Goal: Task Accomplishment & Management: Manage account settings

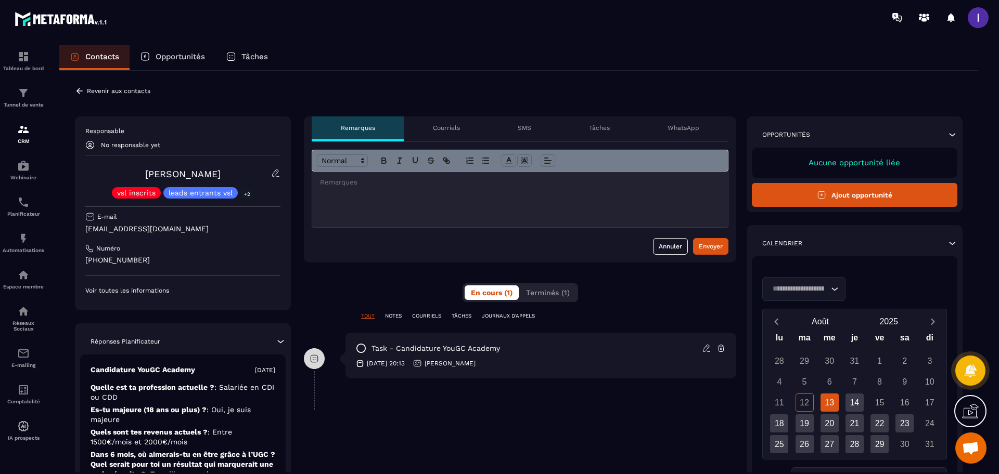
click at [188, 52] on p "Opportunités" at bounding box center [180, 56] width 49 height 9
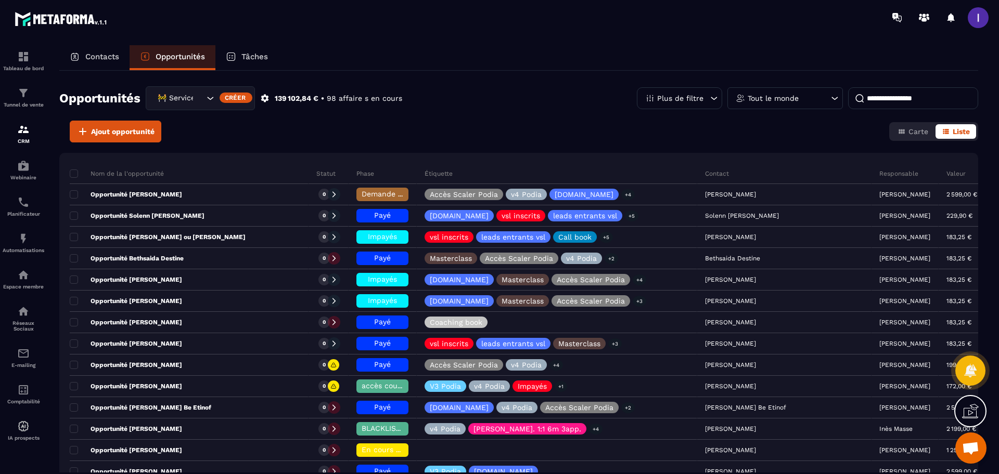
click at [186, 100] on div "🚧 Service Client" at bounding box center [179, 98] width 51 height 11
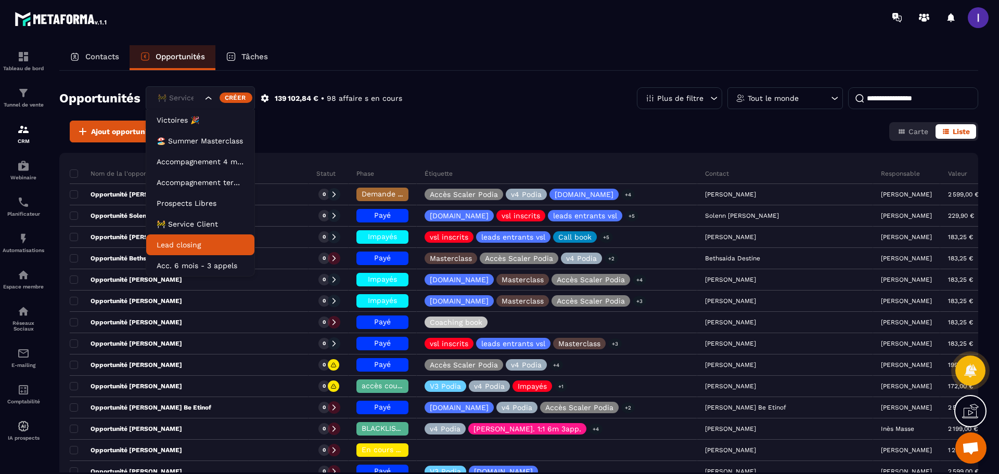
click at [182, 242] on p "Lead closing" at bounding box center [200, 245] width 87 height 10
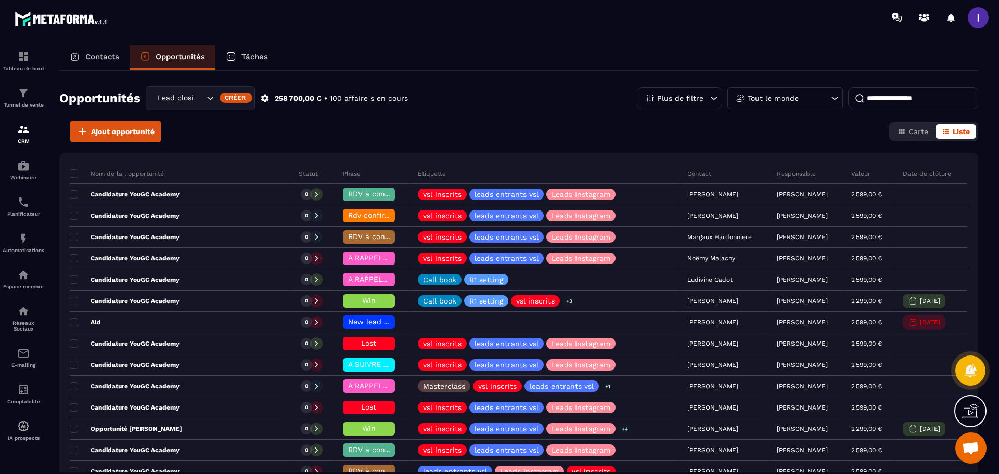
click at [879, 97] on input at bounding box center [913, 98] width 130 height 22
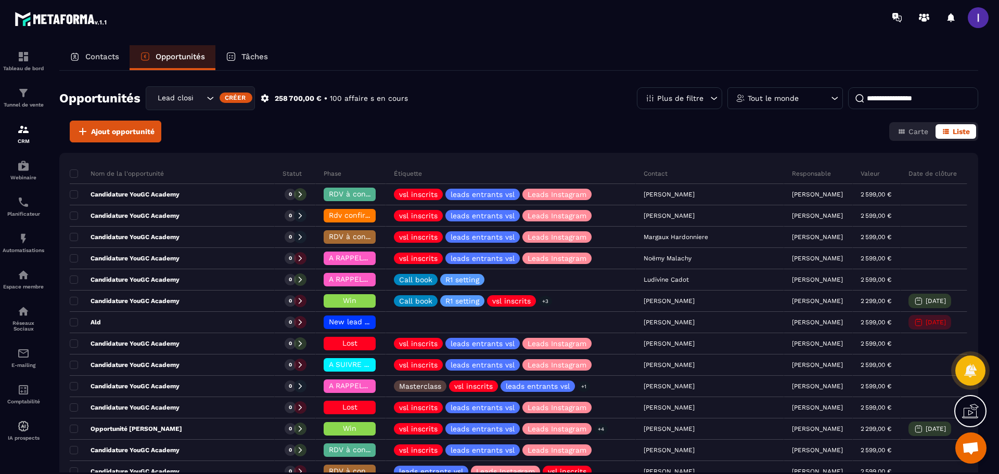
click at [814, 103] on div "Tout le monde" at bounding box center [784, 98] width 115 height 22
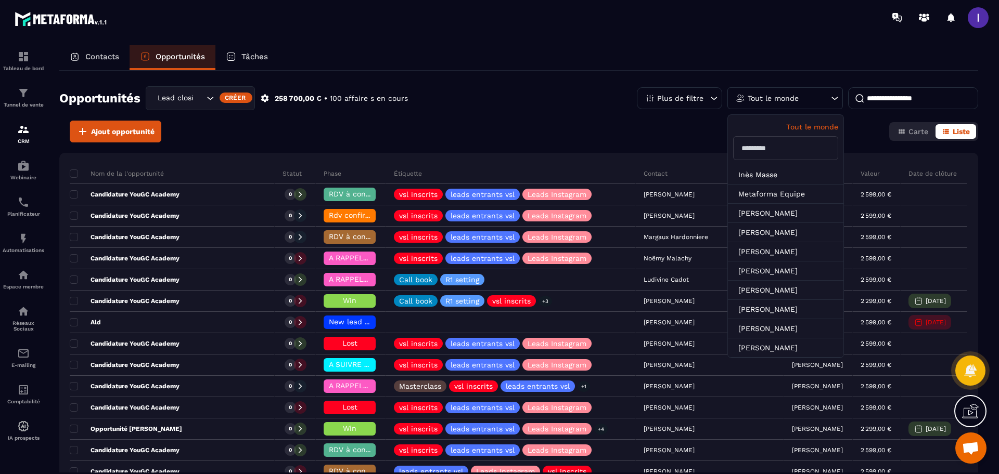
click at [787, 152] on input "text" at bounding box center [785, 148] width 105 height 24
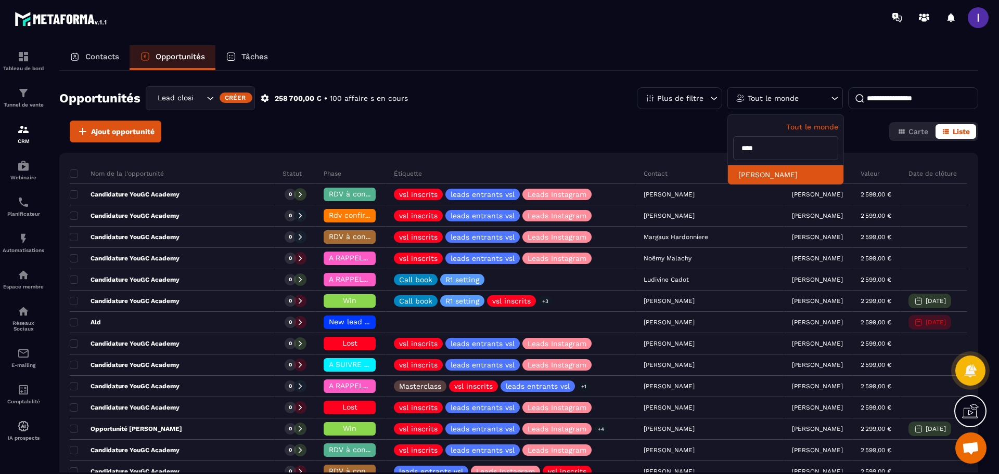
type input "****"
click at [773, 170] on li "[PERSON_NAME]" at bounding box center [785, 174] width 115 height 19
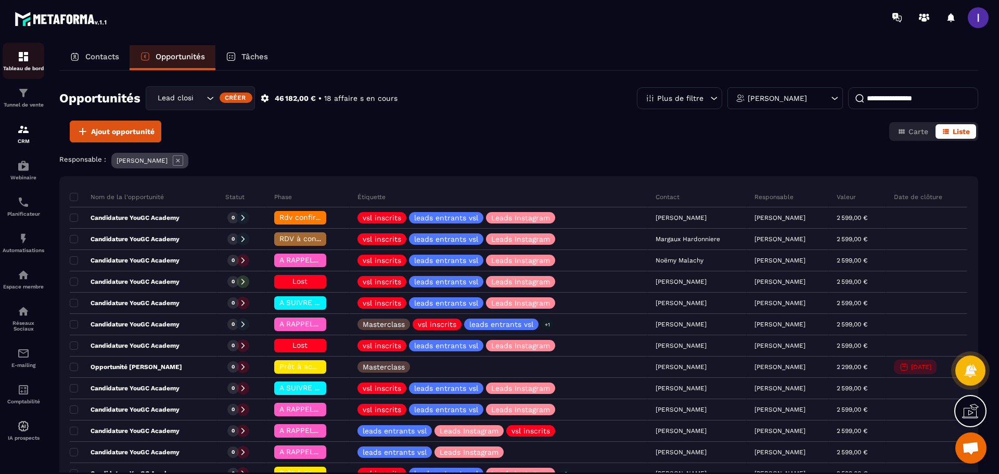
click at [25, 59] on img at bounding box center [23, 56] width 12 height 12
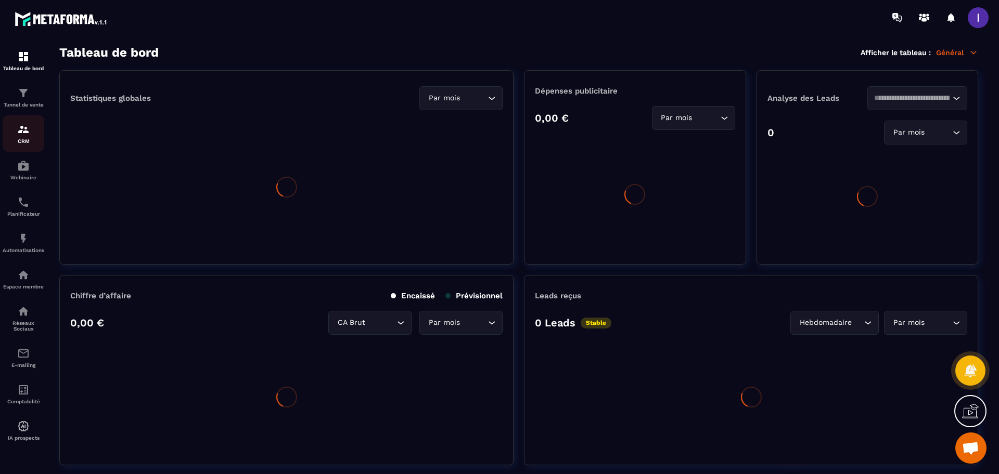
click at [24, 131] on img at bounding box center [23, 129] width 12 height 12
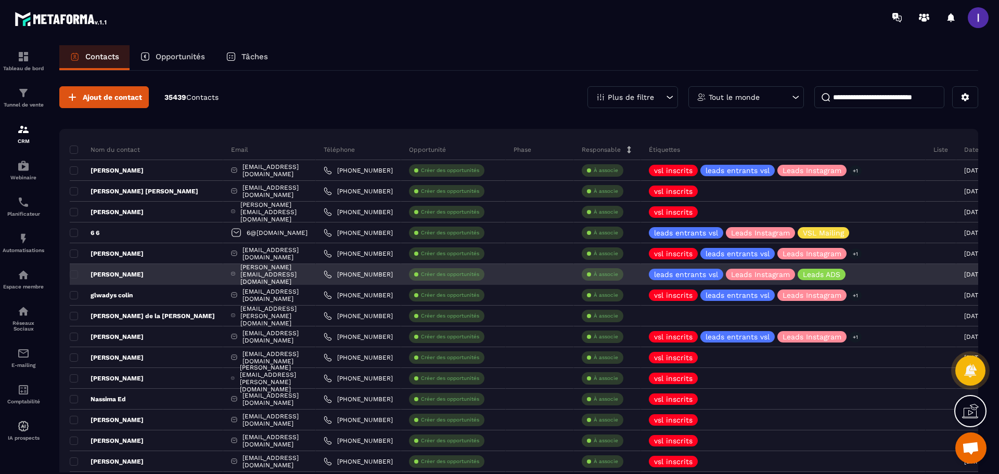
click at [141, 278] on p "[PERSON_NAME]" at bounding box center [107, 274] width 74 height 8
